Goal: Information Seeking & Learning: Check status

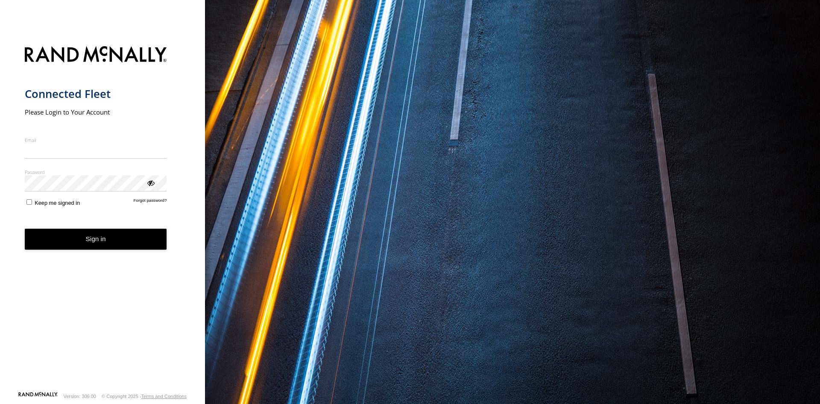
type input "**********"
click at [92, 244] on button "Sign in" at bounding box center [96, 239] width 142 height 21
click at [91, 242] on button "Sign in" at bounding box center [96, 239] width 142 height 21
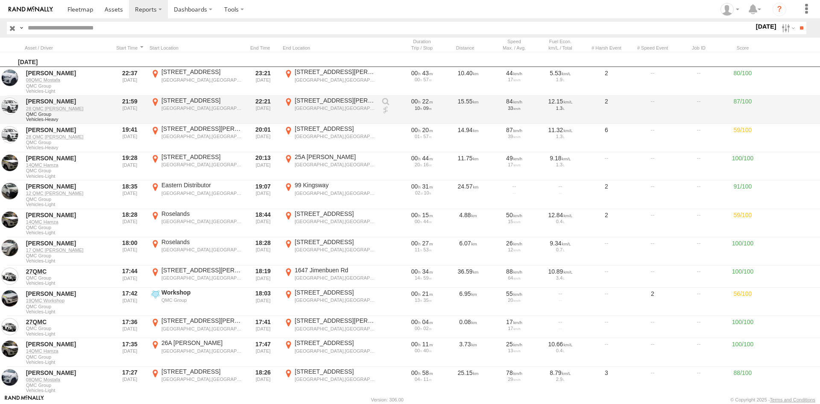
click at [354, 99] on div "[STREET_ADDRESS][PERSON_NAME]" at bounding box center [335, 101] width 81 height 8
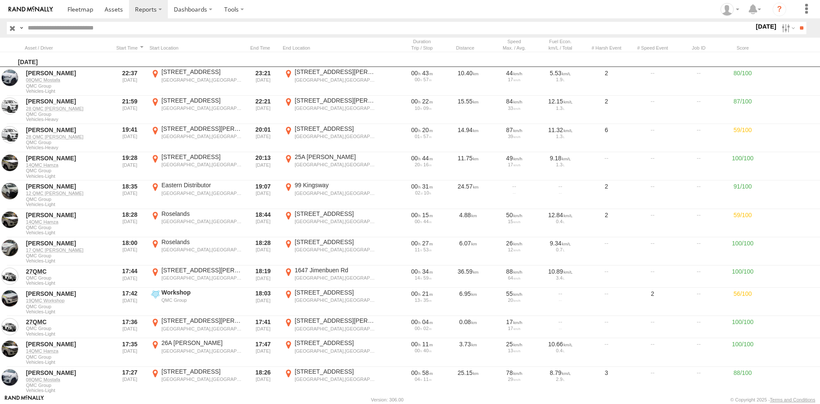
click at [0, 0] on label "×" at bounding box center [0, 0] width 0 height 0
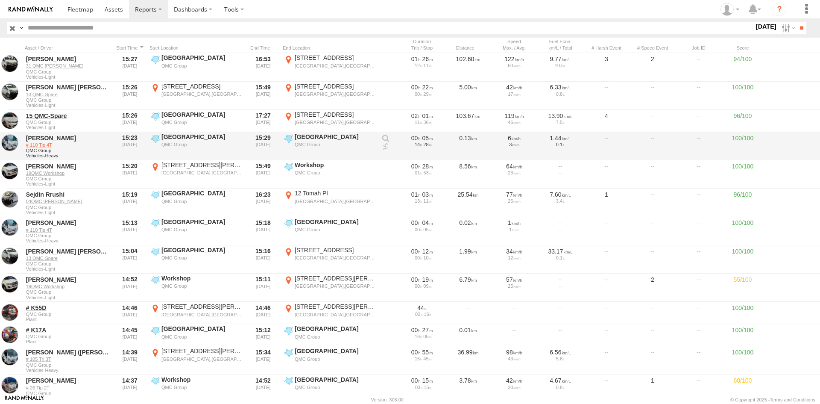
scroll to position [684, 0]
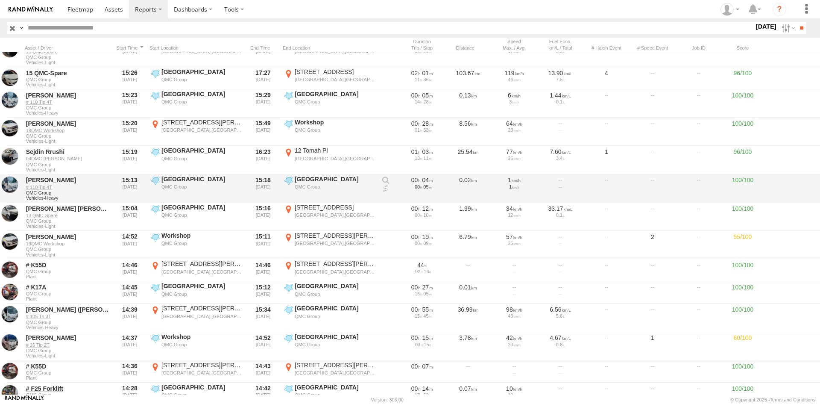
click at [31, 180] on div "[PERSON_NAME]" at bounding box center [67, 180] width 83 height 8
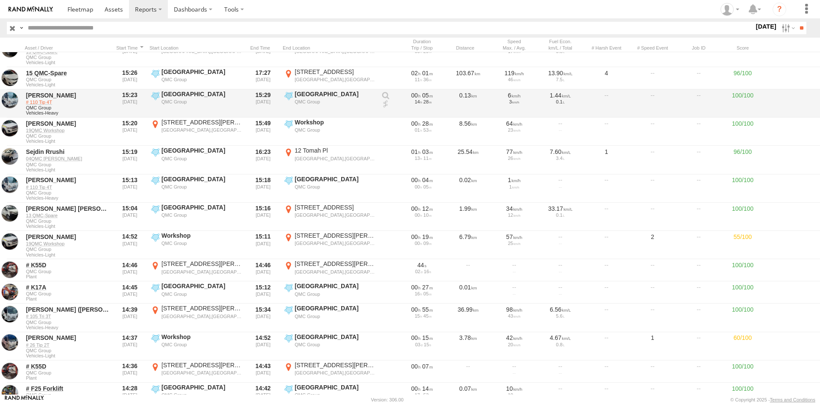
click at [39, 102] on link "# 110 Tip 4T" at bounding box center [67, 102] width 83 height 6
